Goal: Information Seeking & Learning: Find specific page/section

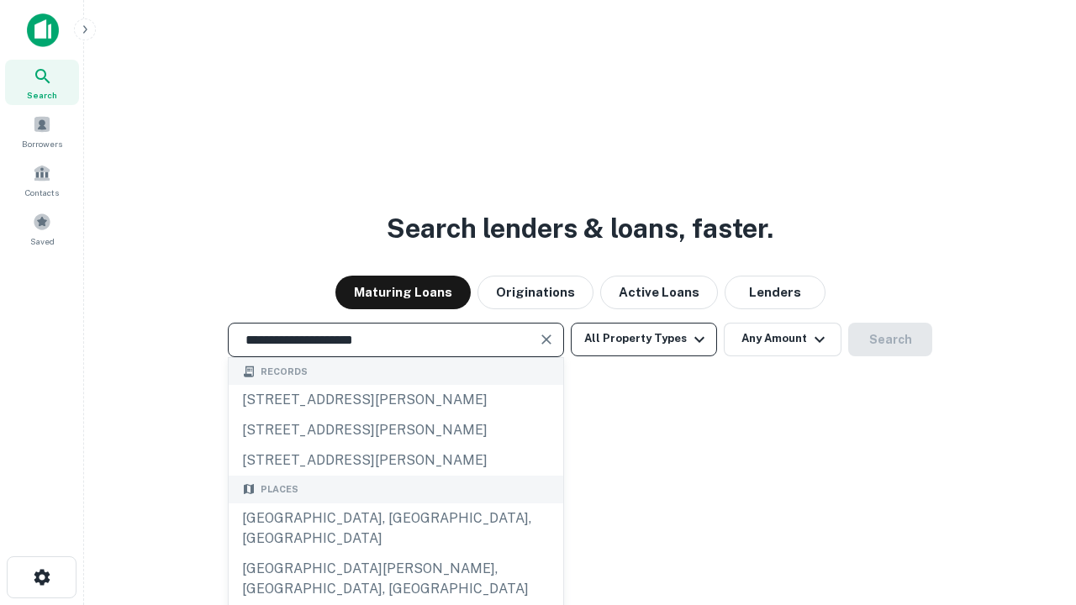
click at [395, 554] on div "[GEOGRAPHIC_DATA], [GEOGRAPHIC_DATA], [GEOGRAPHIC_DATA]" at bounding box center [396, 529] width 335 height 50
click at [644, 339] on button "All Property Types" at bounding box center [644, 340] width 146 height 34
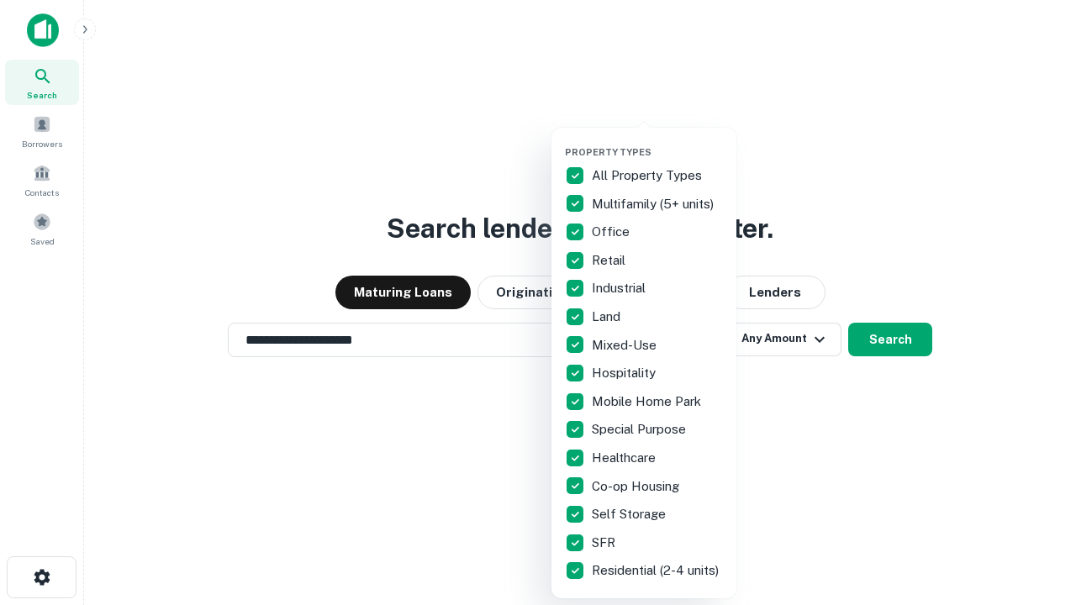
type input "**********"
click at [657, 141] on button "button" at bounding box center [657, 141] width 185 height 1
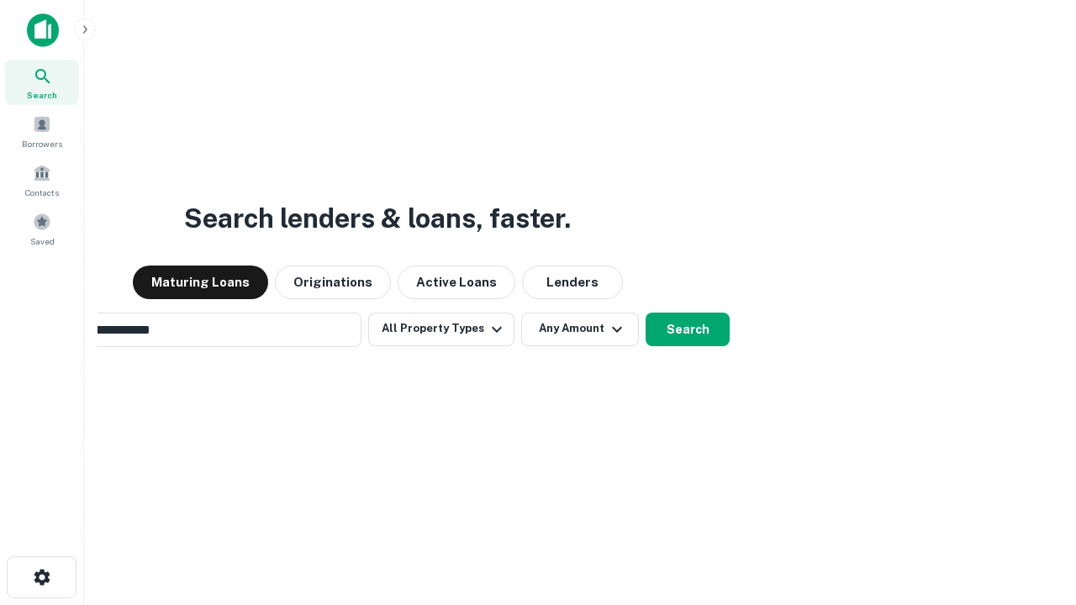
scroll to position [26, 0]
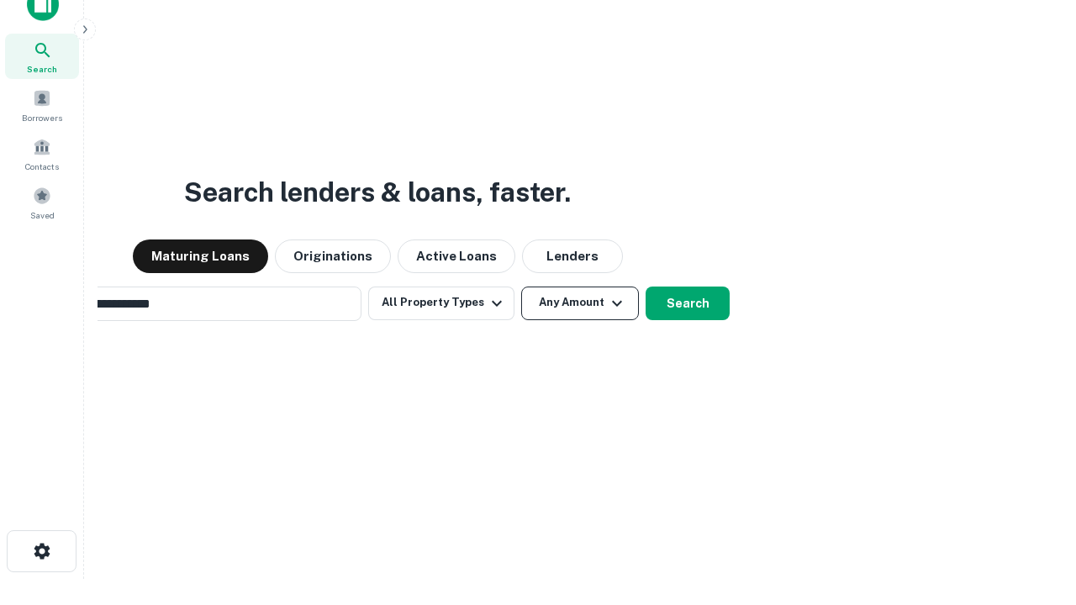
click at [521, 287] on button "Any Amount" at bounding box center [580, 304] width 118 height 34
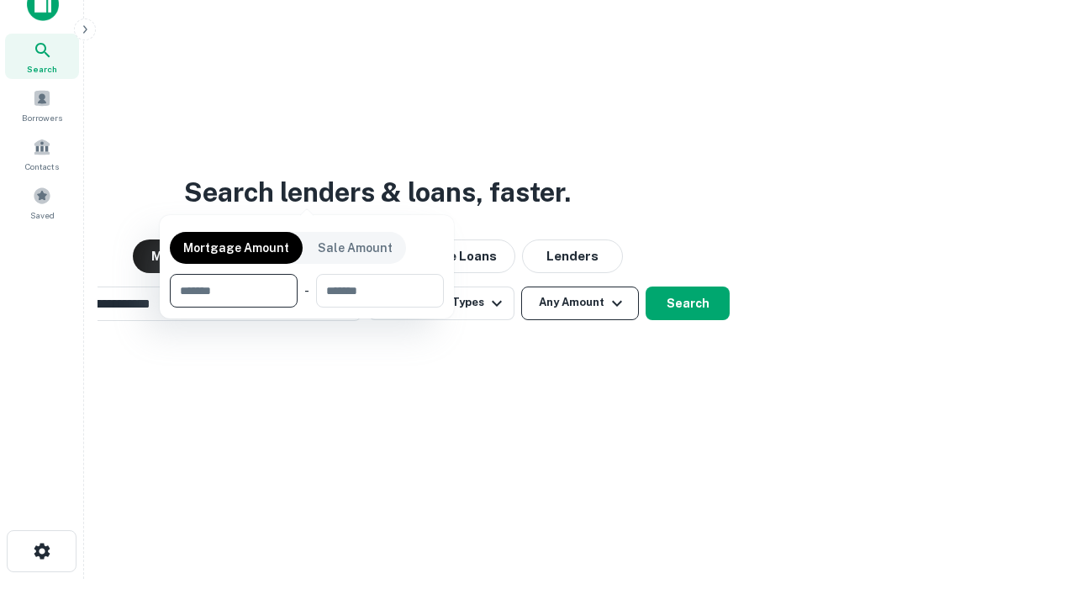
scroll to position [27, 0]
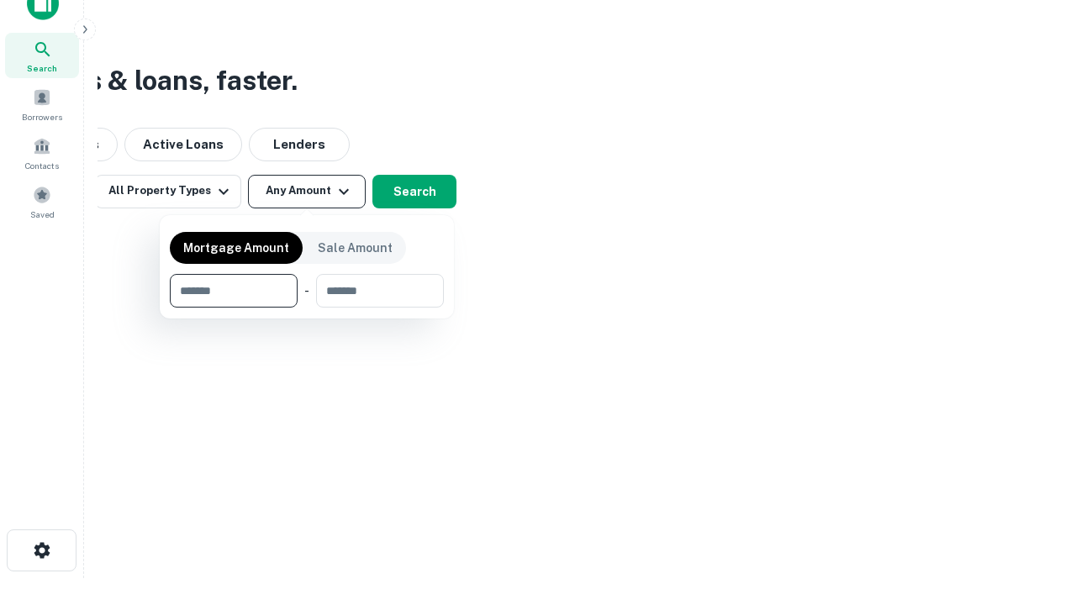
type input "*******"
click at [307, 308] on button "button" at bounding box center [307, 308] width 274 height 1
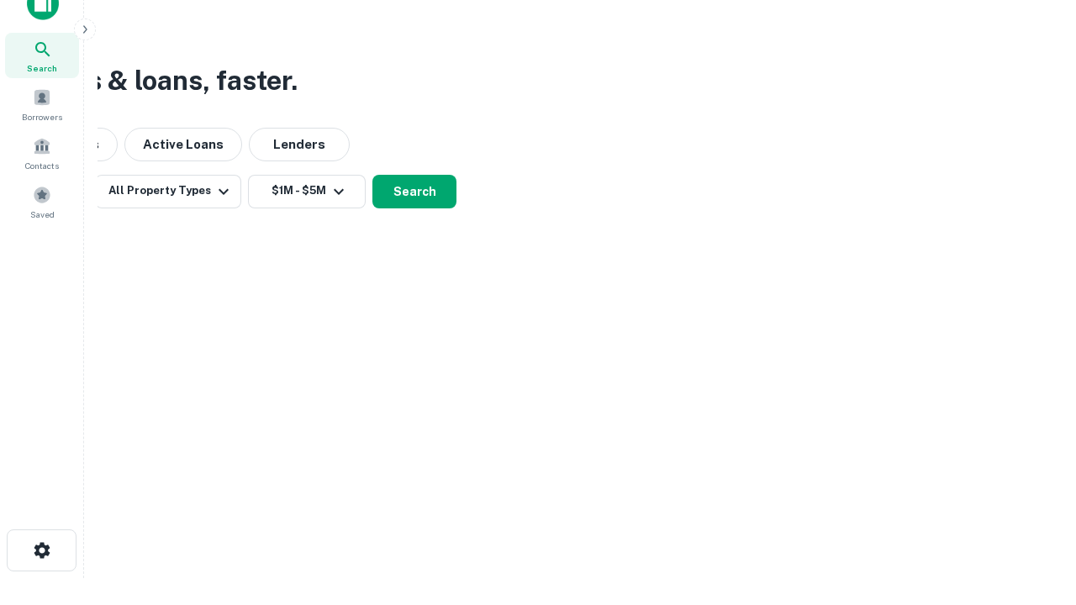
scroll to position [26, 0]
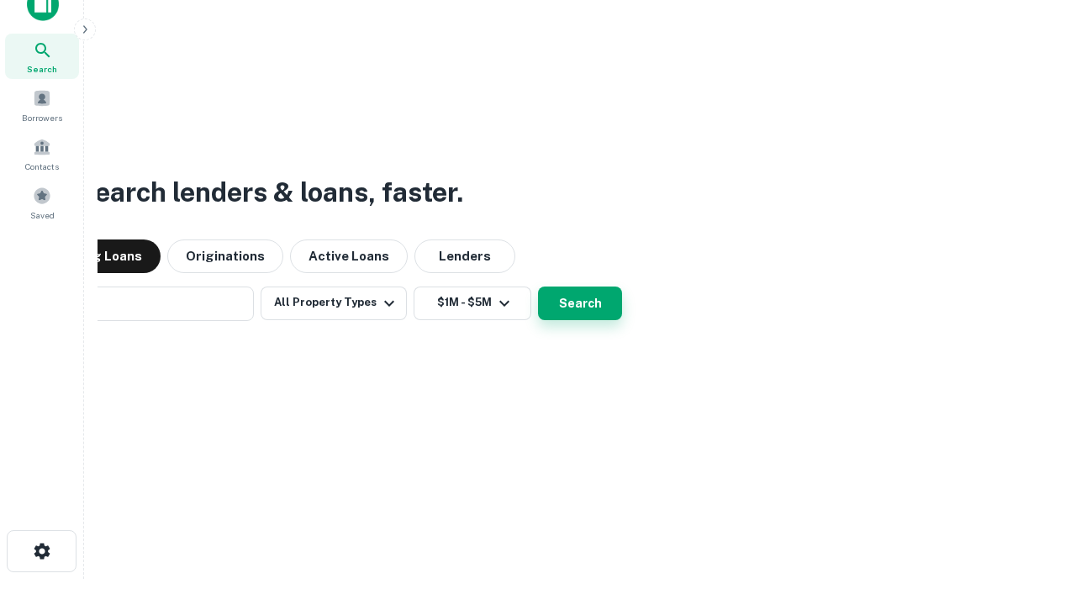
click at [538, 287] on button "Search" at bounding box center [580, 304] width 84 height 34
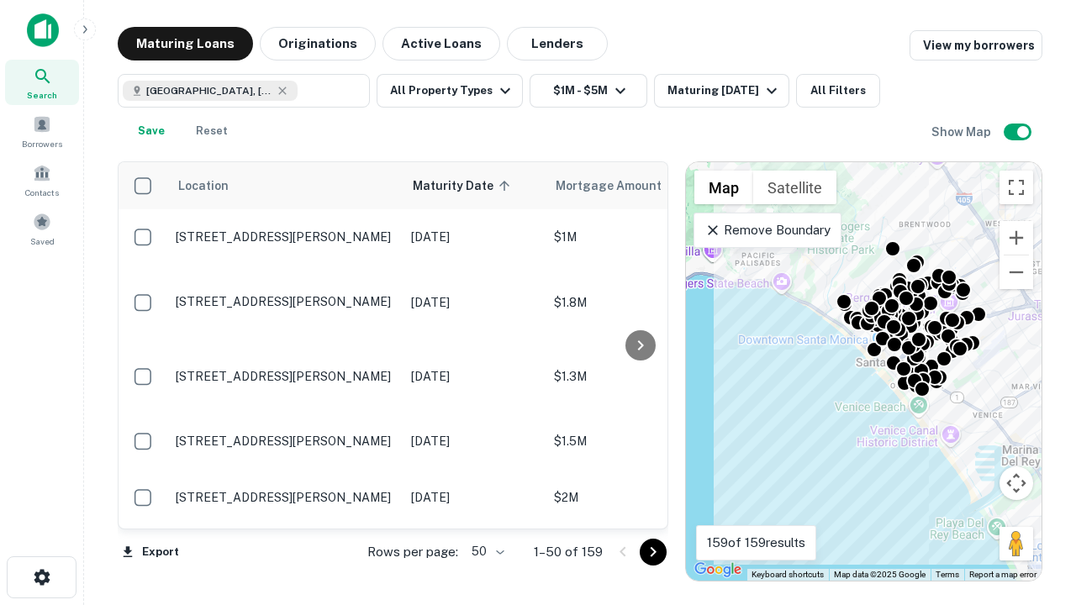
click at [485, 552] on body "Search Borrowers Contacts Saved Maturing Loans Originations Active Loans Lender…" at bounding box center [538, 302] width 1076 height 605
click at [486, 509] on li "25" at bounding box center [486, 509] width 49 height 30
